Goal: Information Seeking & Learning: Understand process/instructions

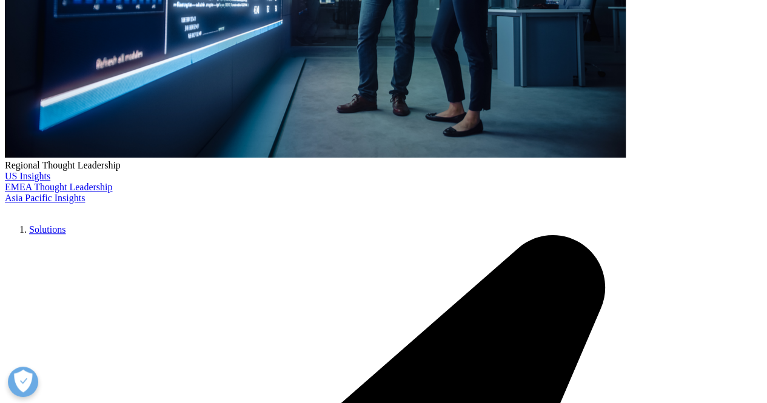
scroll to position [423, 0]
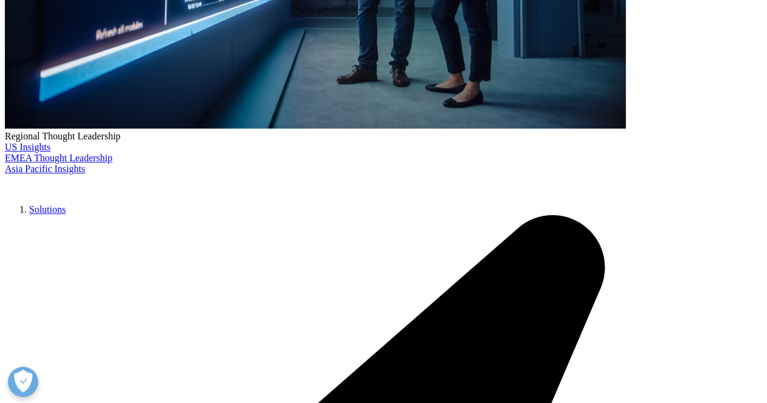
scroll to position [450, 0]
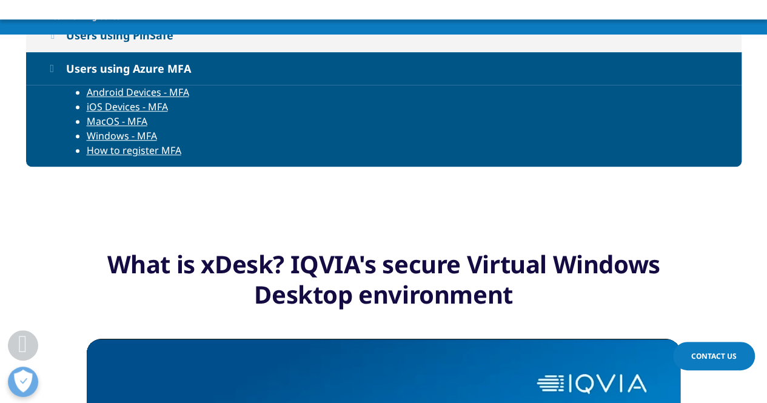
click at [135, 138] on link "Windows - MFA" at bounding box center [122, 135] width 70 height 13
click at [155, 133] on link "Windows - MFA" at bounding box center [122, 135] width 70 height 13
click at [94, 126] on link "MacOS - MFA" at bounding box center [117, 121] width 61 height 13
click at [98, 139] on link "Windows - MFA" at bounding box center [122, 135] width 70 height 13
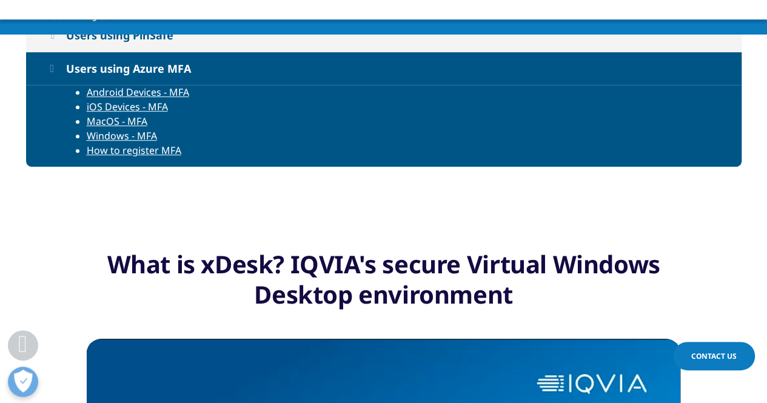
click at [398, 167] on div "Users using PinSafe Logging in with PinSafe Android devices – PinSafe iOS Devic…" at bounding box center [384, 108] width 716 height 179
click at [390, 184] on div "Users using PinSafe Logging in with PinSafe Android devices – PinSafe iOS Devic…" at bounding box center [384, 108] width 716 height 179
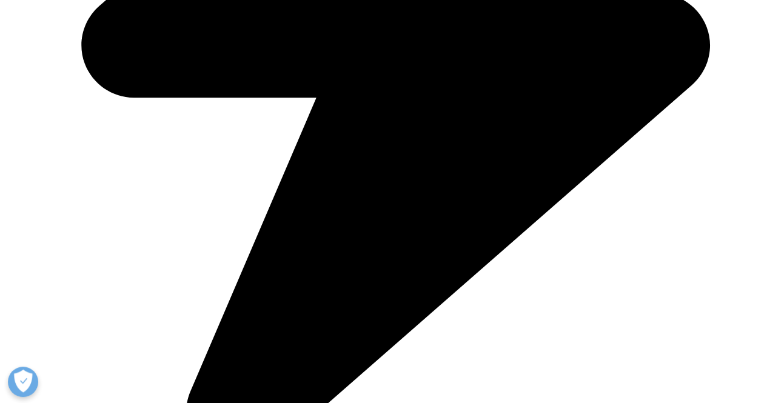
scroll to position [680, 0]
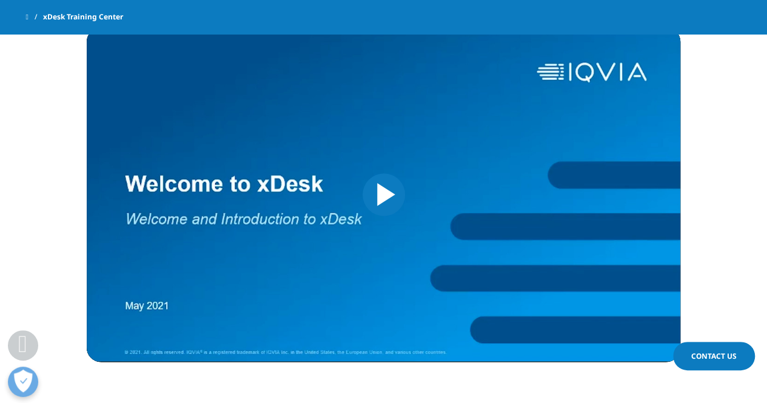
click at [384, 195] on span "Video Player" at bounding box center [384, 195] width 0 height 0
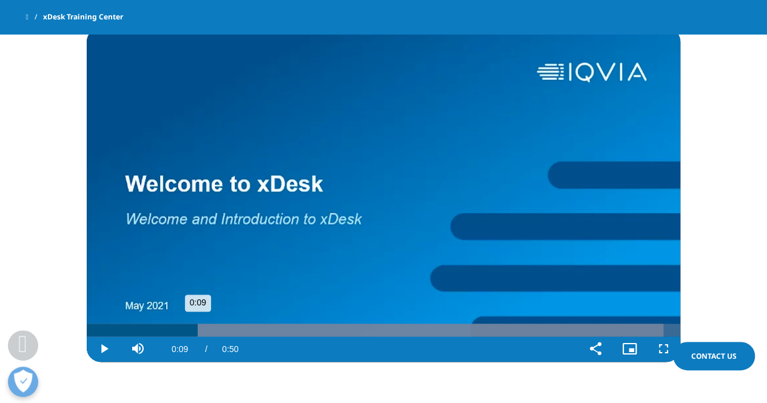
click at [197, 329] on div "Loaded : 97.19% 0:09 0:09" at bounding box center [384, 330] width 594 height 13
click at [261, 331] on div "Loaded : 97.19% 0:14 0:10" at bounding box center [384, 330] width 594 height 13
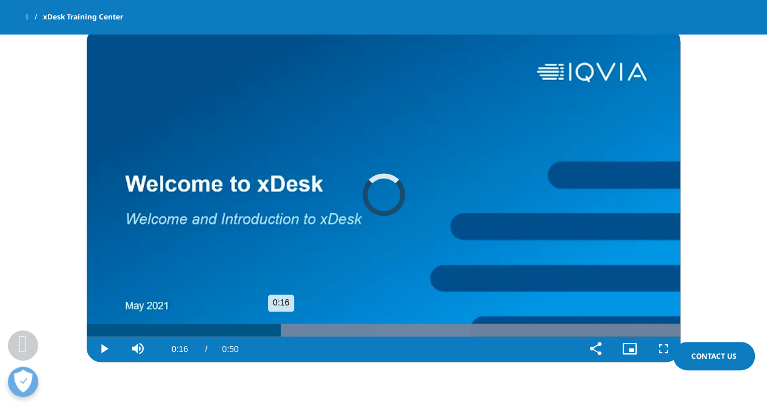
click at [440, 334] on div "Progress Bar" at bounding box center [384, 330] width 594 height 13
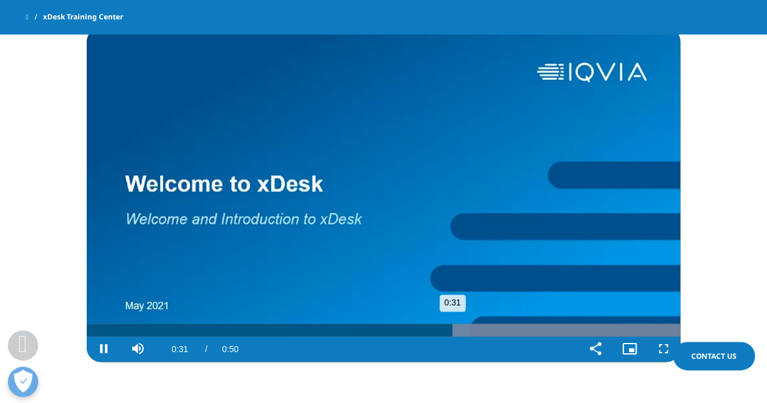
click at [626, 329] on div "Progress Bar" at bounding box center [384, 330] width 594 height 13
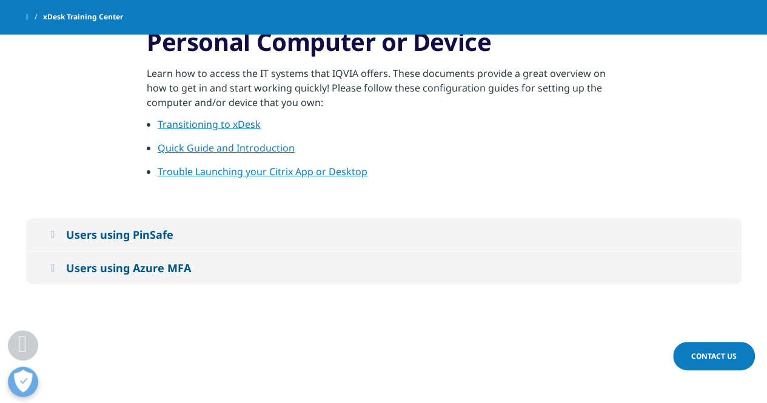
scroll to position [248, 0]
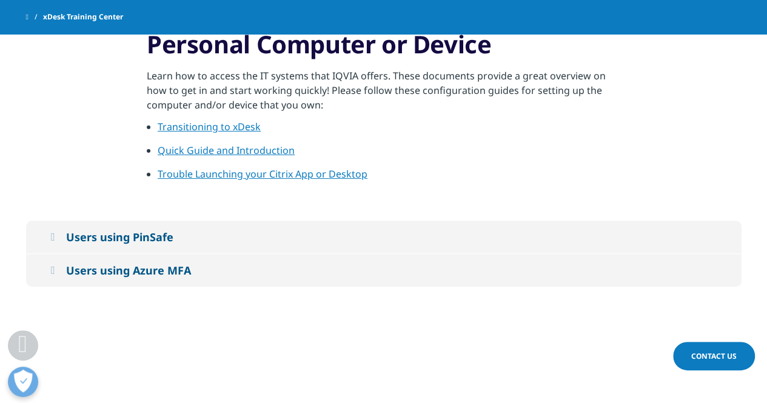
click at [123, 264] on div "Users using Azure MFA" at bounding box center [128, 270] width 125 height 15
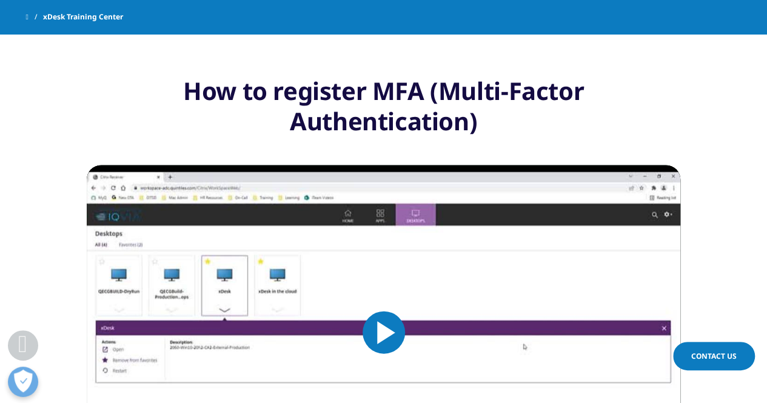
scroll to position [1160, 0]
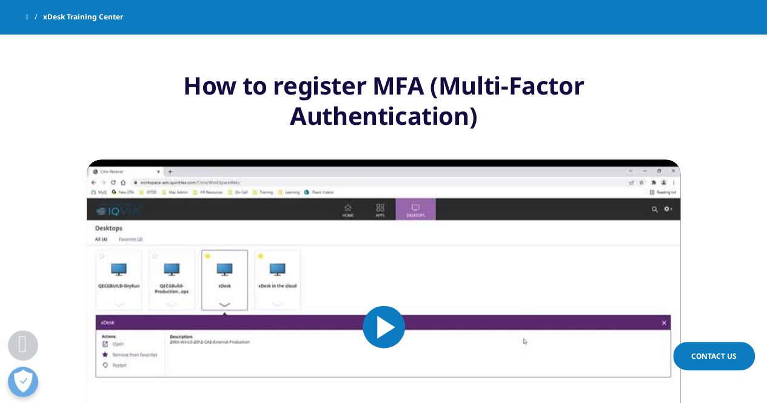
click at [384, 328] on span "Video Player" at bounding box center [384, 328] width 0 height 0
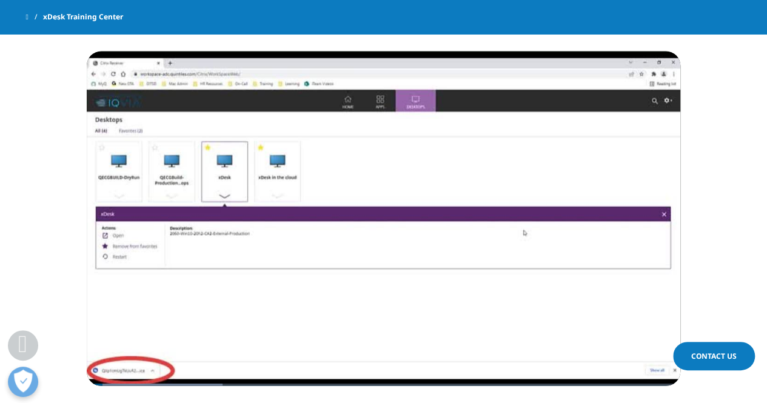
scroll to position [1269, 0]
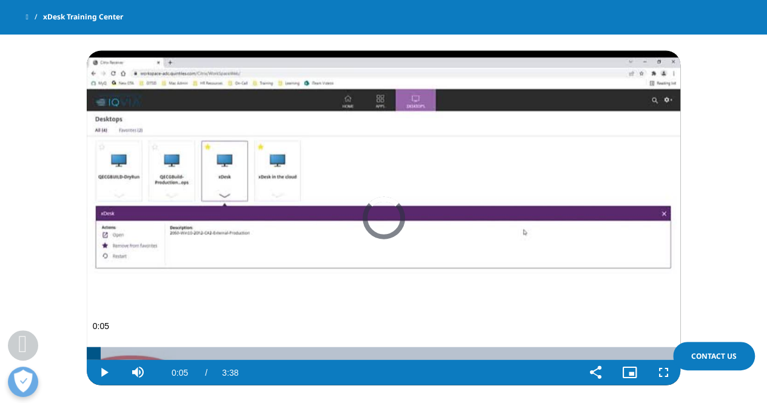
click at [100, 354] on div "0:05" at bounding box center [94, 354] width 14 height 13
click at [121, 352] on div "Progress Bar" at bounding box center [155, 354] width 136 height 13
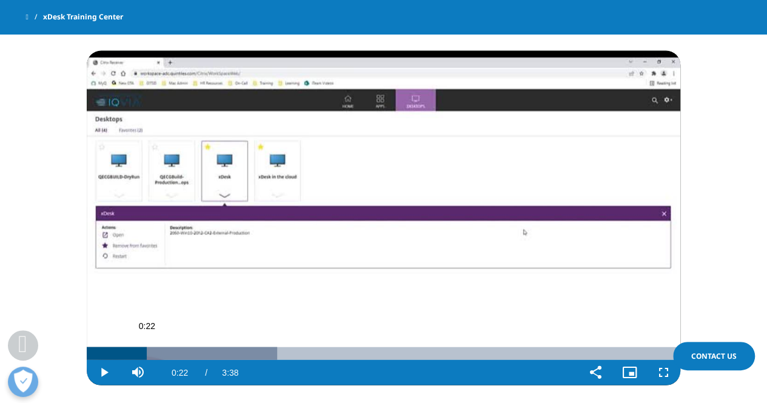
click at [147, 355] on div "Progress Bar" at bounding box center [182, 354] width 190 height 13
click at [170, 354] on div "Loaded : 36.60% 0:30 0:30" at bounding box center [384, 354] width 594 height 13
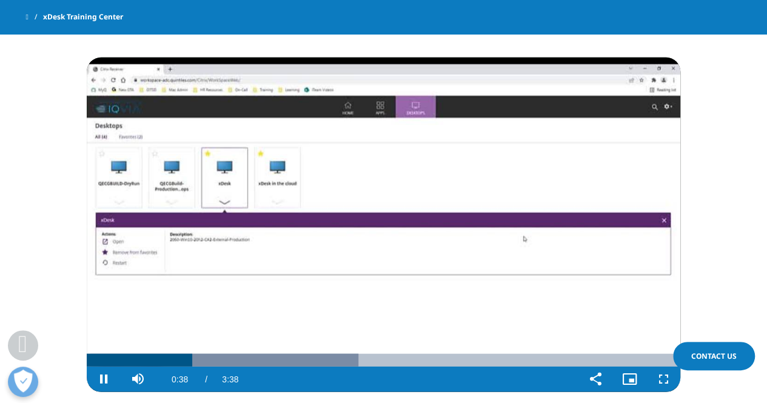
scroll to position [1262, 0]
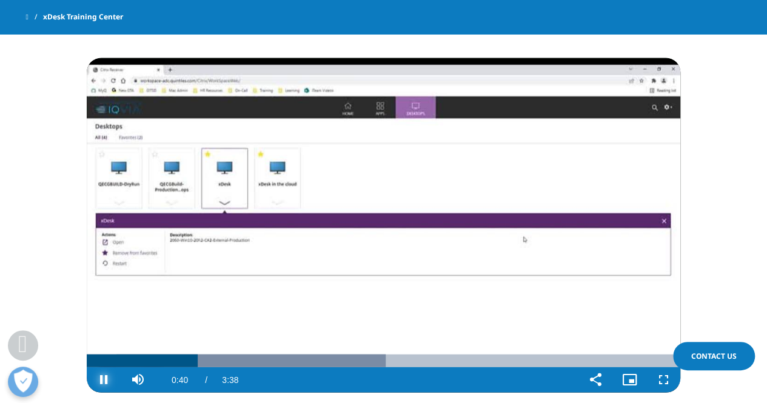
click at [104, 380] on span "Video Player" at bounding box center [104, 380] width 34 height 0
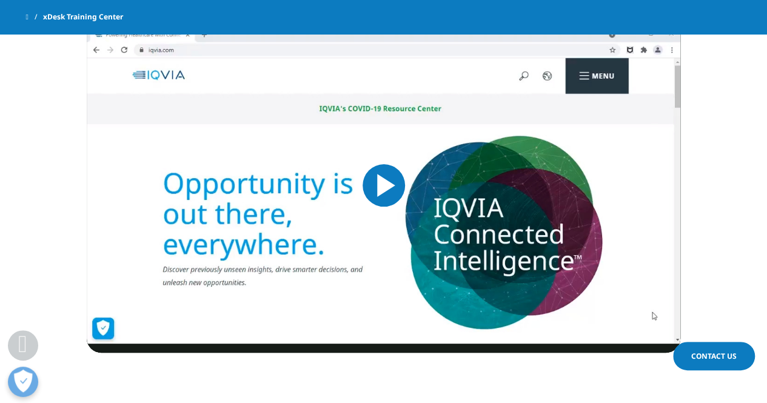
scroll to position [2304, 0]
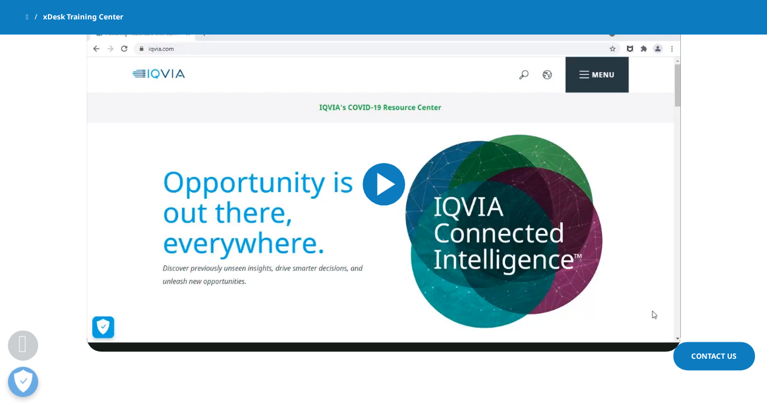
click at [384, 184] on span "Video Player" at bounding box center [384, 184] width 0 height 0
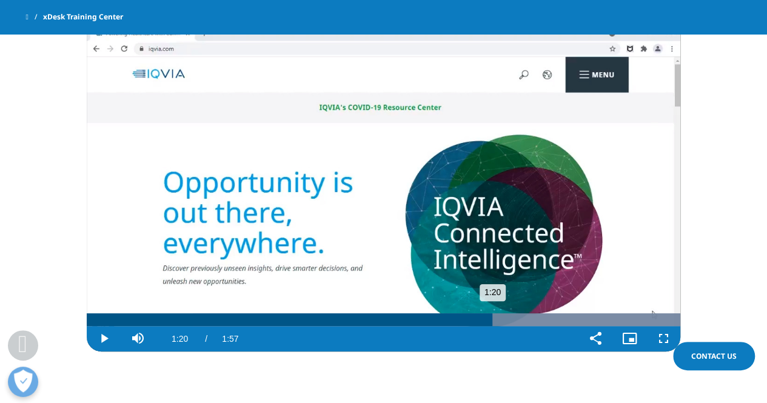
click at [492, 322] on div "1:20" at bounding box center [290, 320] width 406 height 13
click at [459, 316] on div "1:21" at bounding box center [294, 320] width 414 height 13
click at [422, 317] on div "Loaded : 100.00% 1:06 1:14" at bounding box center [384, 320] width 594 height 13
click at [369, 321] on div "0:56" at bounding box center [228, 320] width 283 height 13
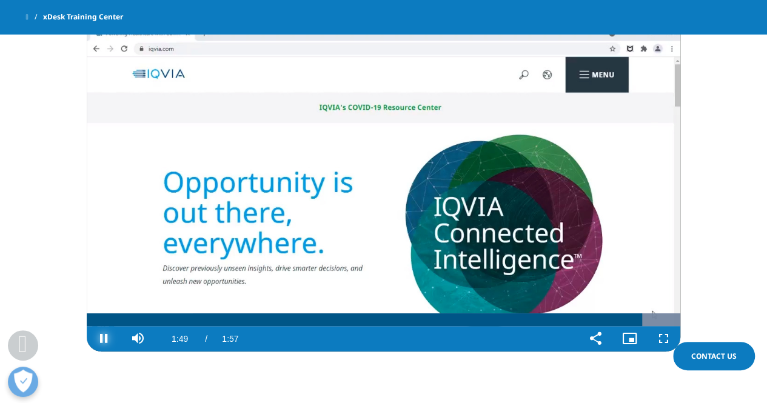
click at [103, 339] on span "Video Player" at bounding box center [104, 339] width 34 height 0
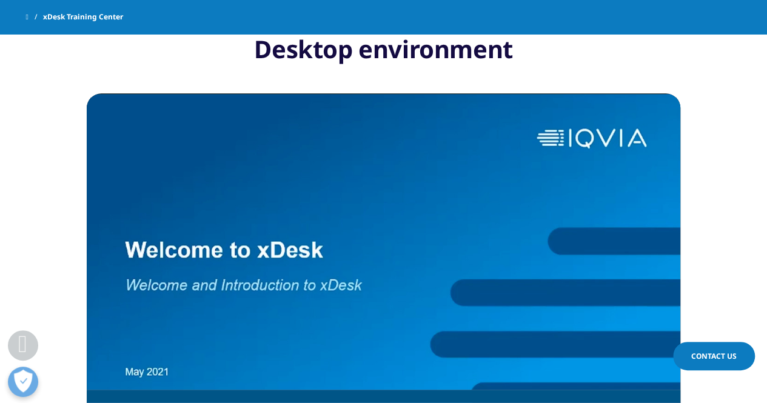
scroll to position [756, 0]
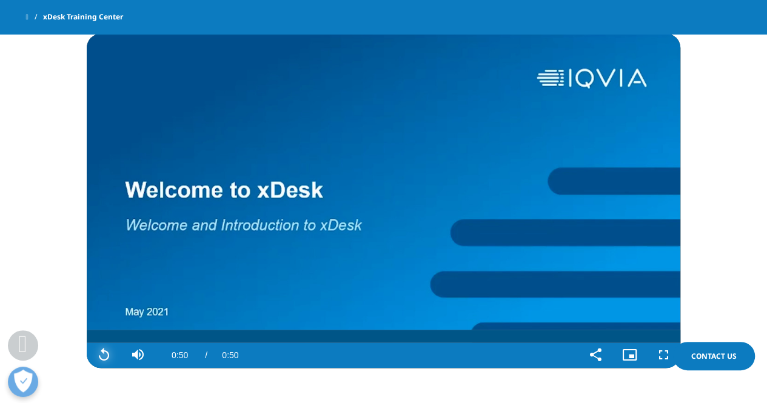
click at [111, 355] on span "Video Player" at bounding box center [104, 355] width 34 height 0
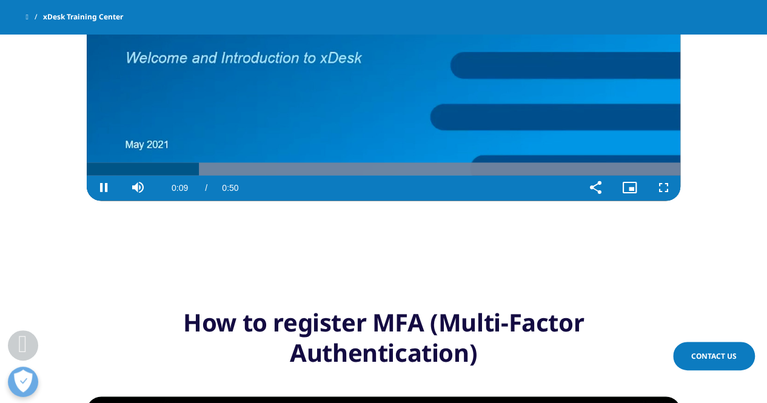
click at [297, 125] on video "Video Player" at bounding box center [384, 33] width 594 height 335
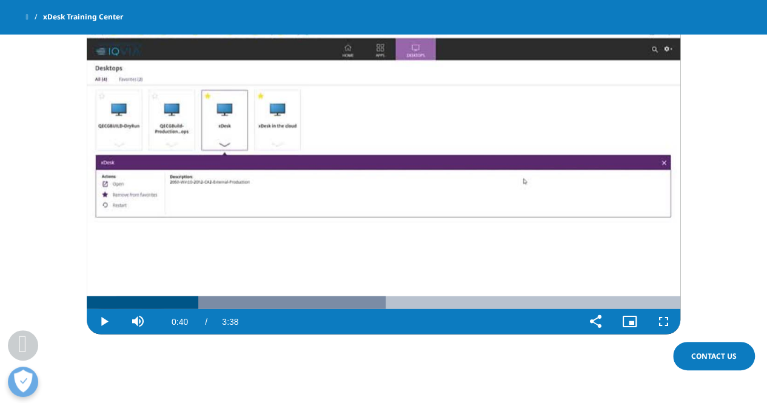
scroll to position [1301, 0]
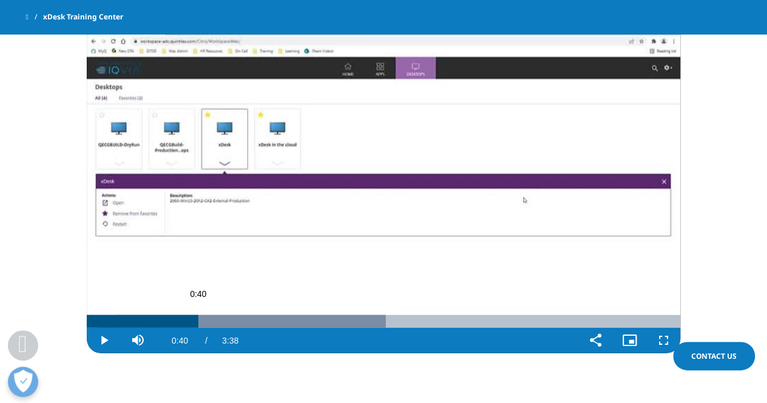
click at [341, 320] on div "Progress Bar" at bounding box center [250, 321] width 269 height 13
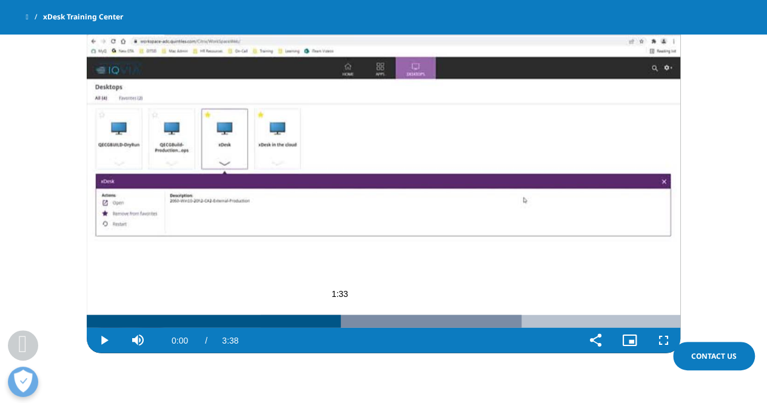
click at [99, 320] on div "Loaded : 73.24% 0:04 1:33" at bounding box center [384, 321] width 594 height 13
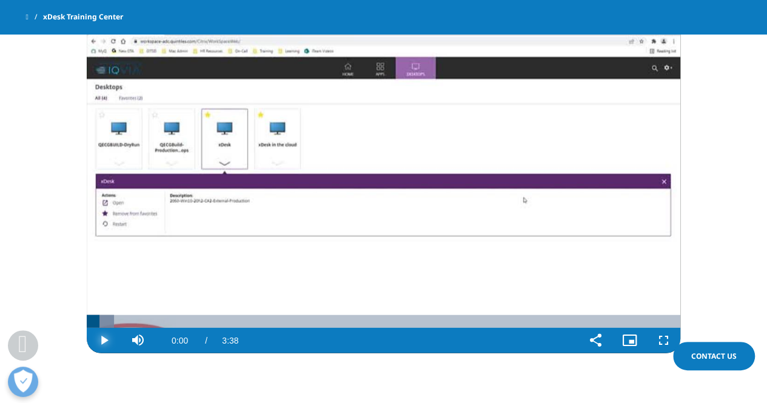
click at [113, 341] on span "Video Player" at bounding box center [104, 341] width 34 height 0
click at [128, 319] on div "Loaded : 22.87% 0:15 0:05" at bounding box center [384, 321] width 594 height 13
click at [149, 322] on div "Progress Bar" at bounding box center [182, 321] width 190 height 13
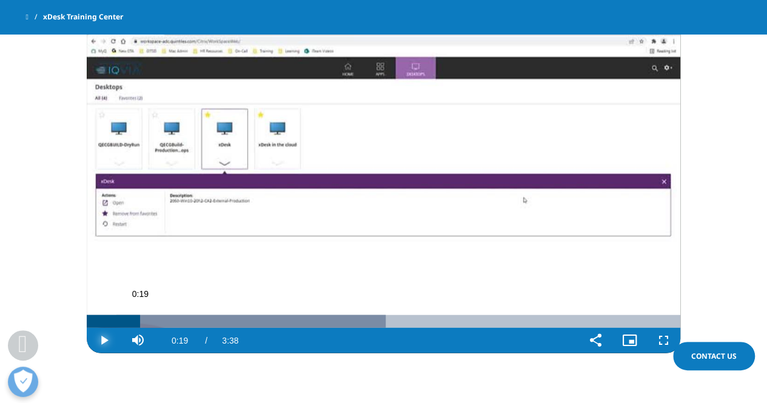
click at [140, 320] on div "0:19" at bounding box center [113, 321] width 53 height 13
click at [155, 258] on video "Video Player" at bounding box center [384, 186] width 594 height 335
